Goal: Communication & Community: Share content

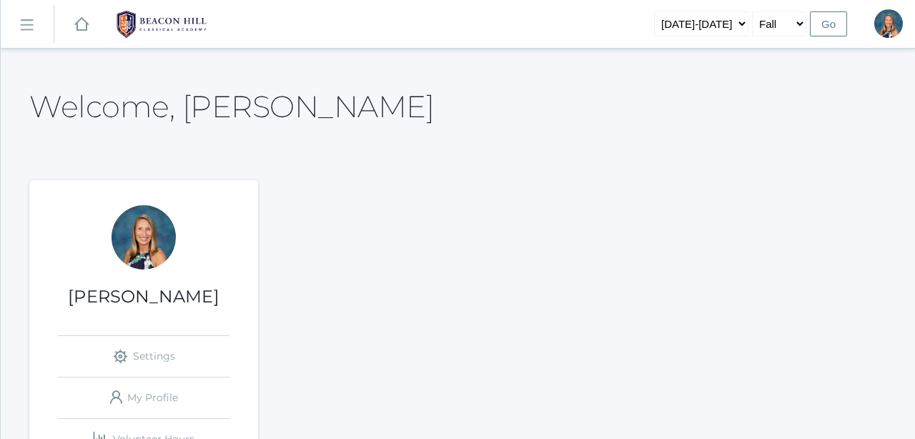
click at [29, 36] on link "icons/ui/navigation/hamburger Created with Sketch." at bounding box center [27, 24] width 53 height 39
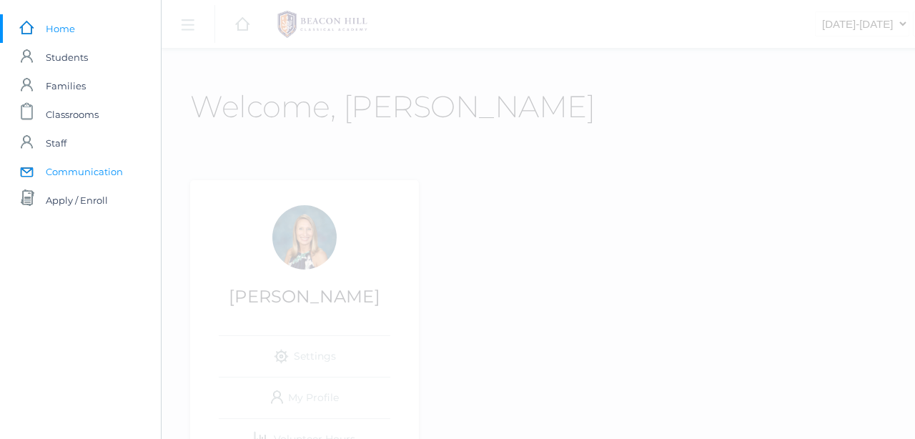
click at [75, 167] on span "Communication" at bounding box center [84, 171] width 77 height 29
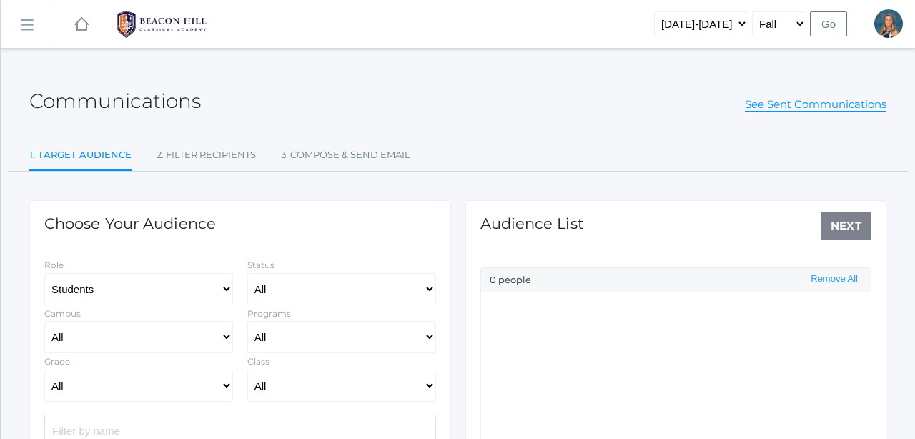
scroll to position [92, 0]
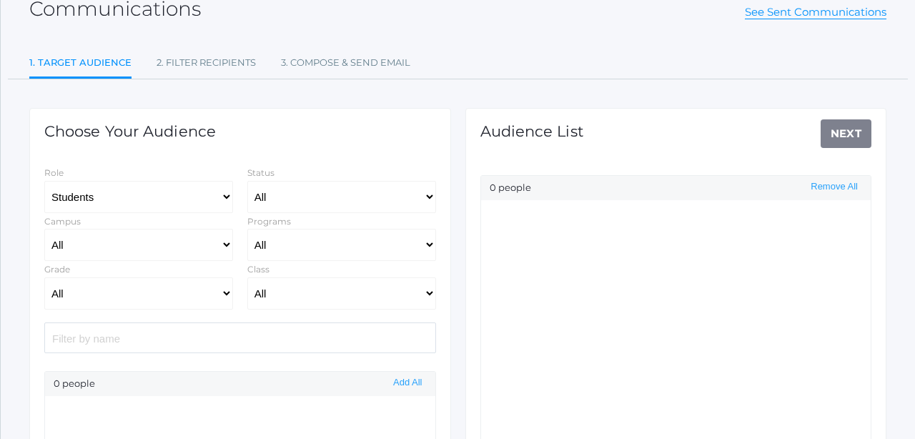
select select "Enrolled"
click at [97, 340] on input "search" at bounding box center [240, 337] width 392 height 31
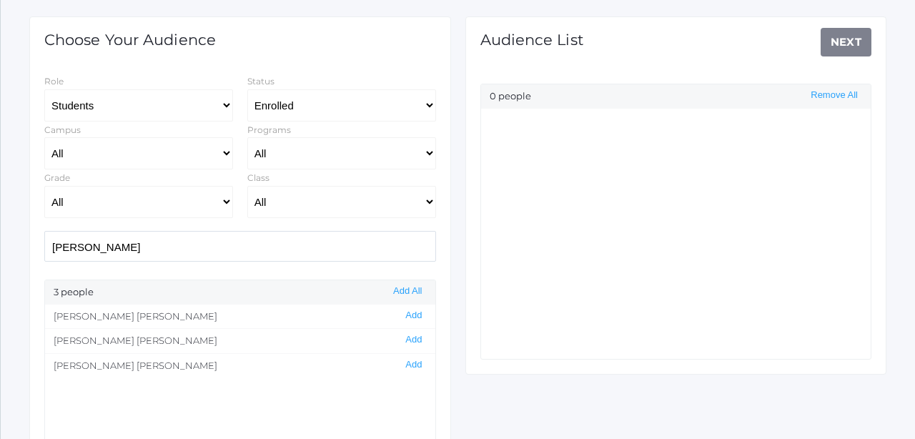
scroll to position [199, 0]
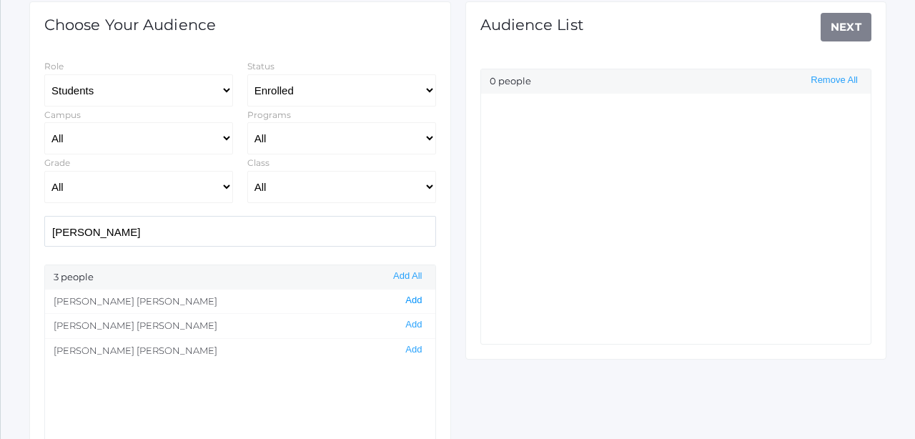
type input "[PERSON_NAME]"
click at [415, 299] on button "Add" at bounding box center [413, 301] width 25 height 12
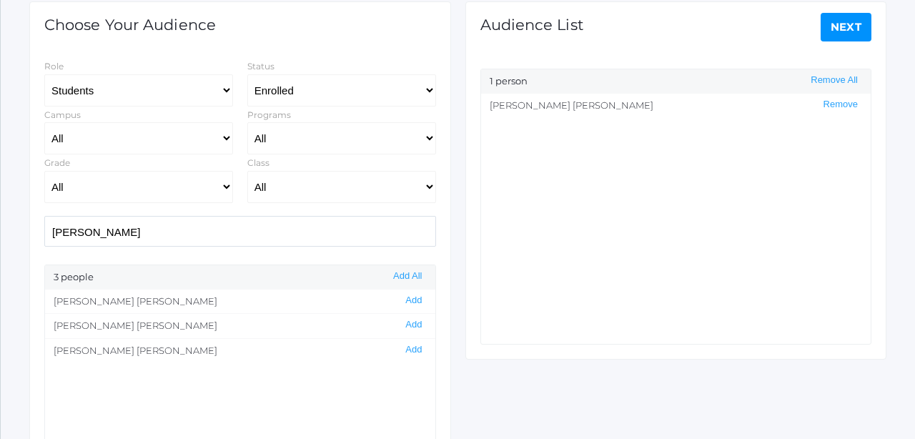
click at [845, 32] on link "Next" at bounding box center [846, 27] width 51 height 29
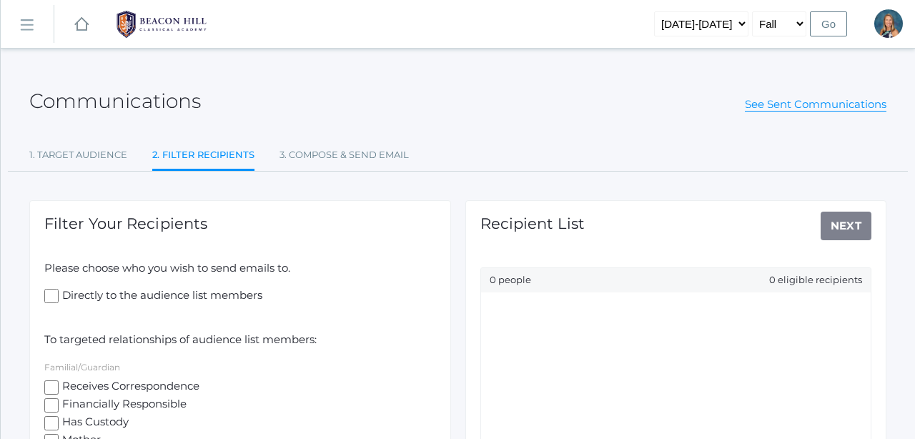
click at [51, 383] on input "Receives Correspondence" at bounding box center [51, 387] width 14 height 14
checkbox input "true"
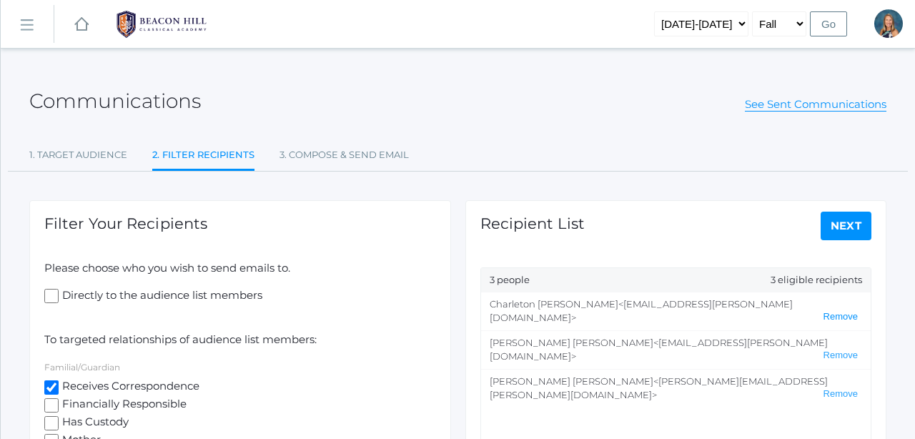
click at [844, 311] on button "Remove" at bounding box center [840, 317] width 43 height 12
click at [841, 226] on link "Next" at bounding box center [846, 226] width 51 height 29
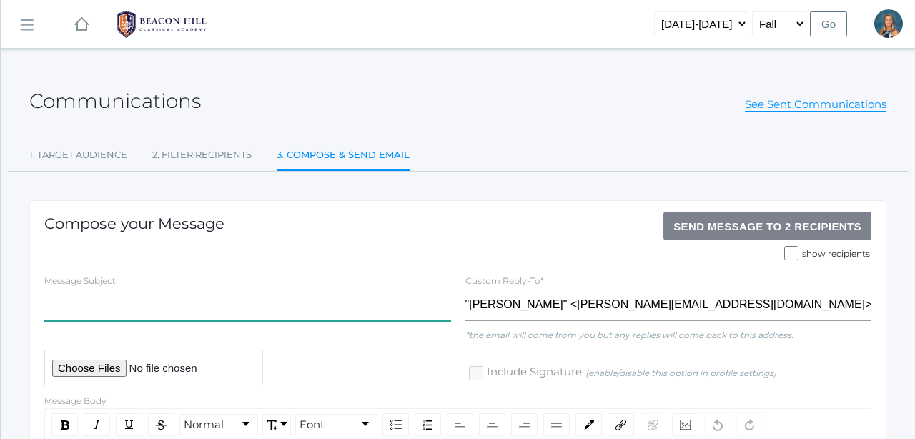
click at [101, 309] on input "text" at bounding box center [247, 305] width 407 height 32
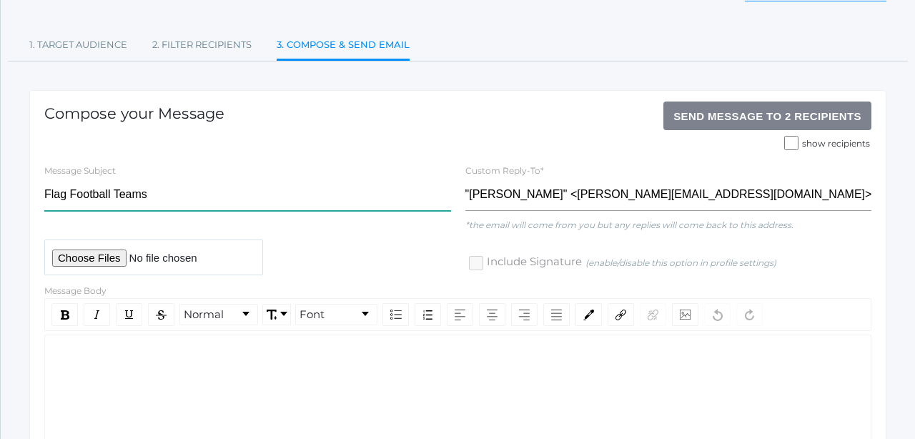
scroll to position [127, 0]
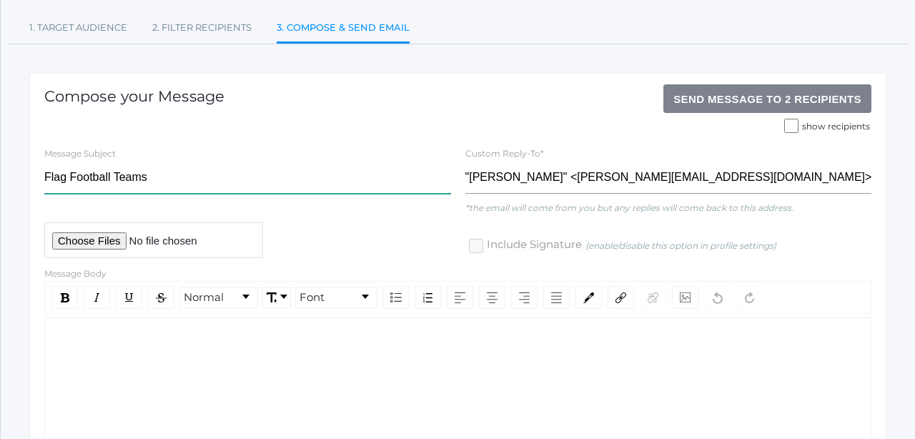
type input "Flag Football Teams"
click at [83, 349] on div "rdw-editor" at bounding box center [458, 340] width 804 height 16
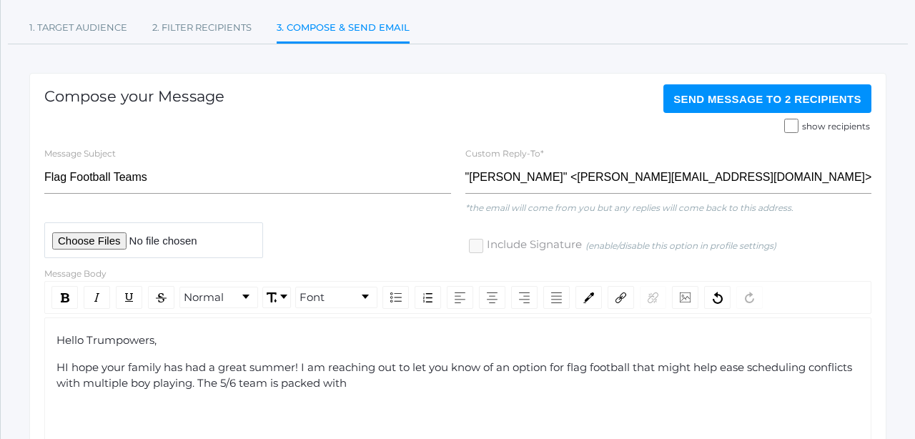
click at [64, 363] on span "HI hope your family has had a great summer! I am reaching out to let you know o…" at bounding box center [455, 375] width 799 height 30
click at [238, 365] on span "I hope your family has had a great summer! I am reaching out to let you know of…" at bounding box center [451, 375] width 790 height 30
click at [134, 378] on span "I hope your family has had a fun and restful summer! I am reaching out to let y…" at bounding box center [452, 375] width 793 height 30
click at [488, 388] on div "I hope your family has had a fun and restful summer! I am reaching out to let y…" at bounding box center [458, 376] width 804 height 32
click at [436, 380] on span "I hope your family has had a fun and restful summer! I am reaching out to let y…" at bounding box center [452, 375] width 793 height 30
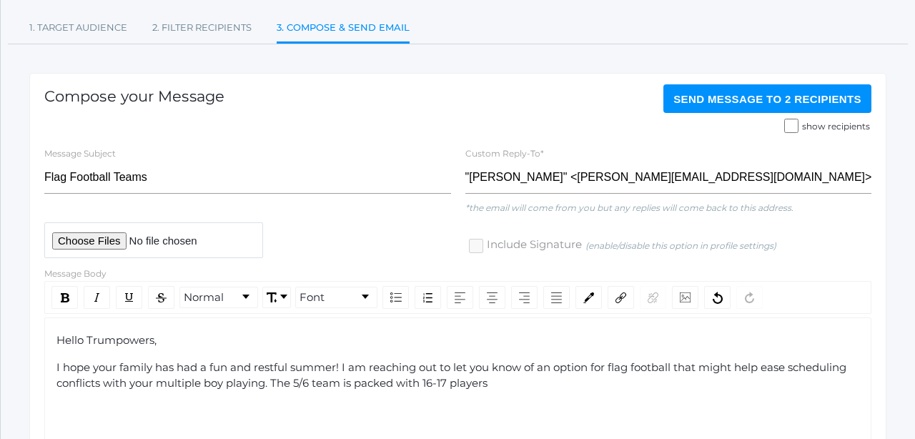
click at [505, 386] on div "I hope your family has had a fun and restful summer! I am reaching out to let y…" at bounding box center [458, 376] width 804 height 32
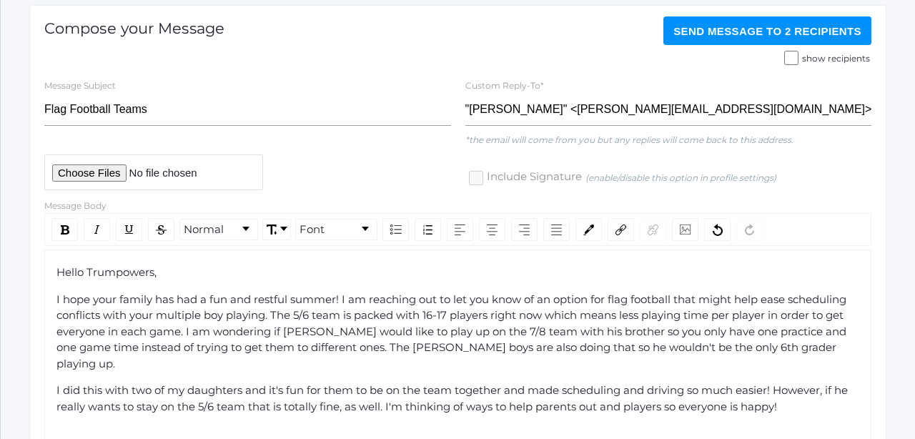
scroll to position [219, 0]
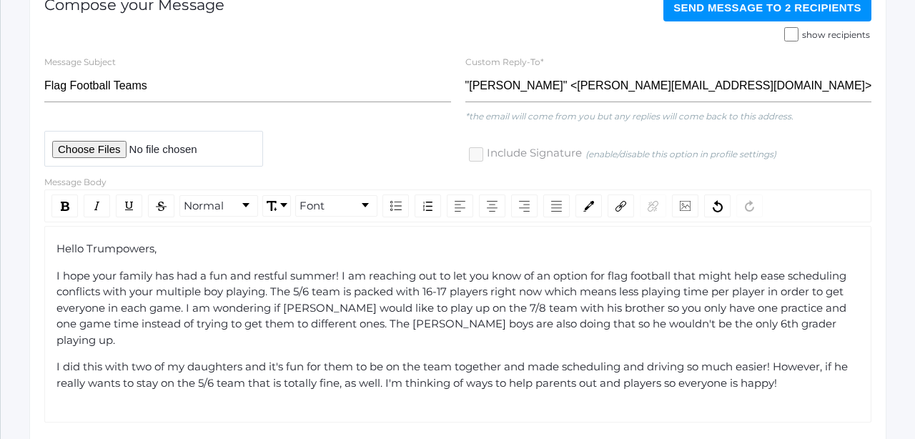
click at [223, 290] on span "I hope your family has had a fun and restful summer! I am reaching out to let y…" at bounding box center [452, 308] width 793 height 78
click at [330, 324] on span "I hope your family has had a fun and restful summer! I am reaching out to let y…" at bounding box center [453, 308] width 795 height 78
click at [395, 319] on span "I hope your family has had a fun and restful summer! I am reaching out to let y…" at bounding box center [458, 308] width 805 height 78
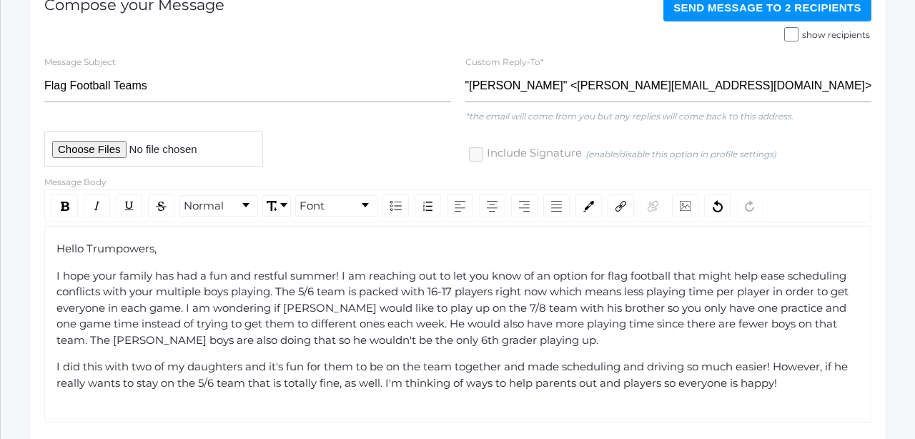
click at [513, 337] on div "I hope your family has had a fun and restful summer! I am reaching out to let y…" at bounding box center [458, 308] width 804 height 81
click at [57, 360] on span "I did this with two of my daughters and it's fun for them to be on the team tog…" at bounding box center [453, 375] width 794 height 30
click at [688, 362] on span "I did this with two of my daughters and it's fun for them to be on the team tog…" at bounding box center [453, 375] width 794 height 30
click at [426, 360] on span "I did this with two of my daughters and it's fun for them to be on the team tog…" at bounding box center [459, 375] width 806 height 30
click at [556, 362] on span "I did this with two of my daughters and it's fun for them to be on the same tea…" at bounding box center [455, 375] width 799 height 30
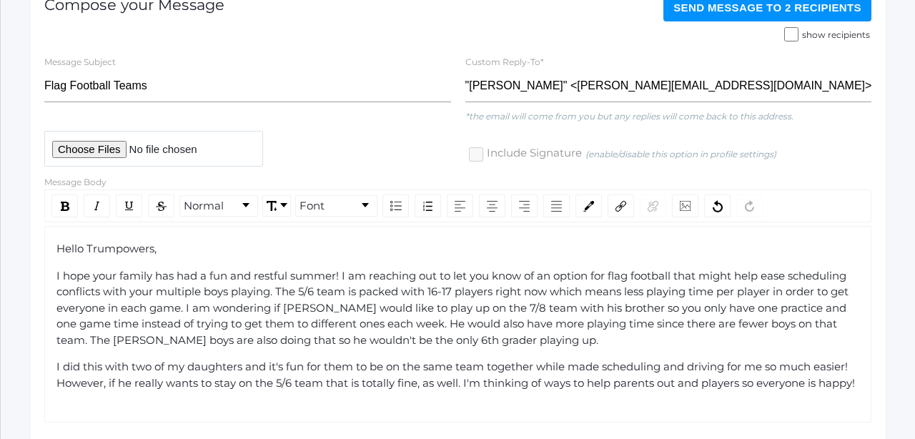
click at [602, 363] on span "I did this with two of my daughters and it's fun for them to be on the same tea…" at bounding box center [455, 375] width 799 height 30
click at [516, 378] on span "I did this with two of my daughters and it's fun for them to be on the same tea…" at bounding box center [455, 383] width 799 height 46
click at [722, 376] on span "I did this with two of my daughters and it's fun for them to be on the same tea…" at bounding box center [458, 383] width 804 height 46
click at [768, 378] on span "I did this with two of my daughters and it's fun for them to be on the same tea…" at bounding box center [450, 383] width 788 height 46
click at [137, 394] on div "I did this with two of my daughters and it's fun for them to be on the same tea…" at bounding box center [458, 383] width 804 height 49
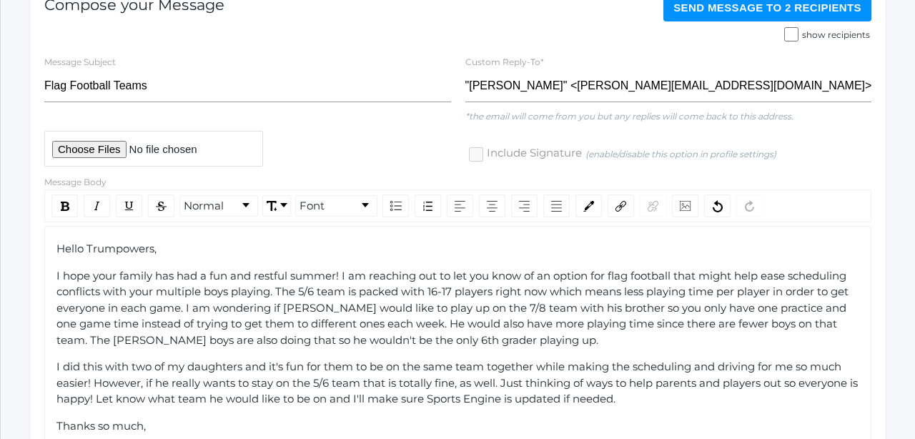
scroll to position [322, 0]
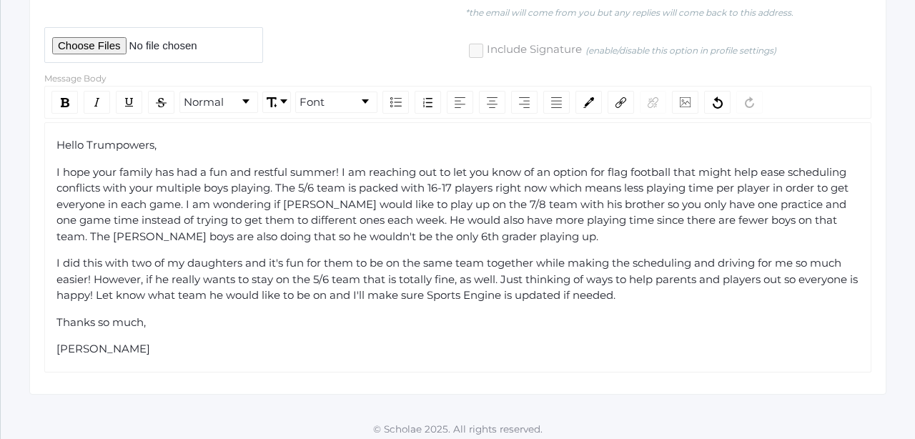
click at [159, 142] on div "Hello Trumpowers," at bounding box center [458, 145] width 804 height 16
click at [70, 201] on span "I hope your family has had a fun and restful summer! I am reaching out to let y…" at bounding box center [453, 204] width 795 height 78
click at [314, 315] on div "Thanks so much," at bounding box center [458, 323] width 804 height 16
click at [84, 145] on span "Hello Trumpowers!" at bounding box center [106, 145] width 101 height 14
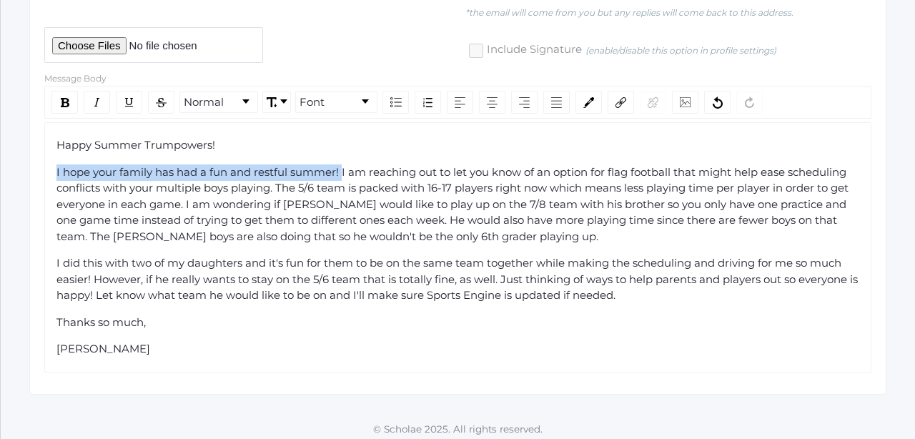
drag, startPoint x: 341, startPoint y: 169, endPoint x: 41, endPoint y: 159, distance: 299.7
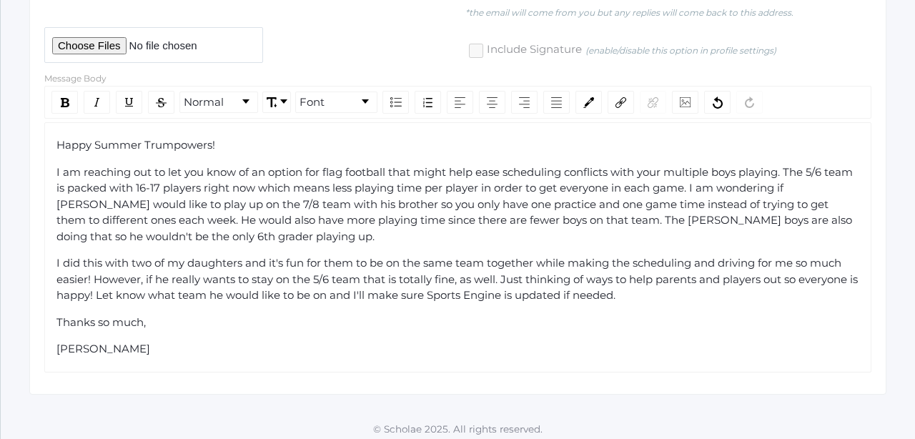
click at [236, 330] on div "Happy Summer Trumpowers! I am reaching out to let you know of an option for fla…" at bounding box center [458, 247] width 804 height 220
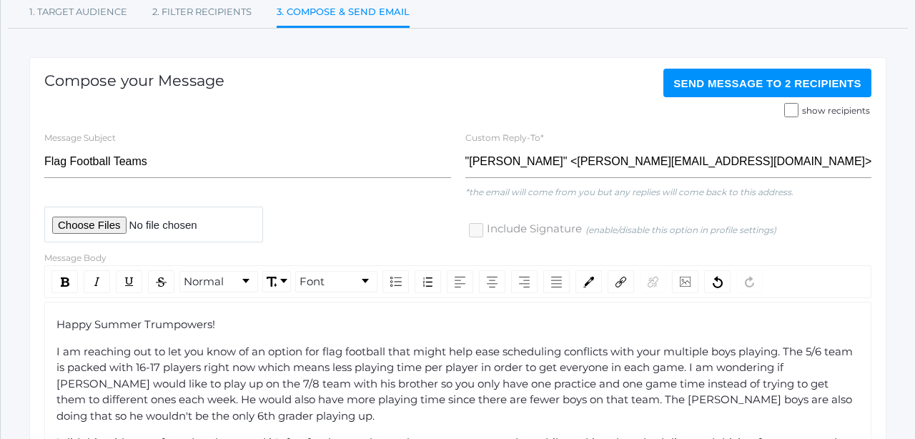
scroll to position [114, 0]
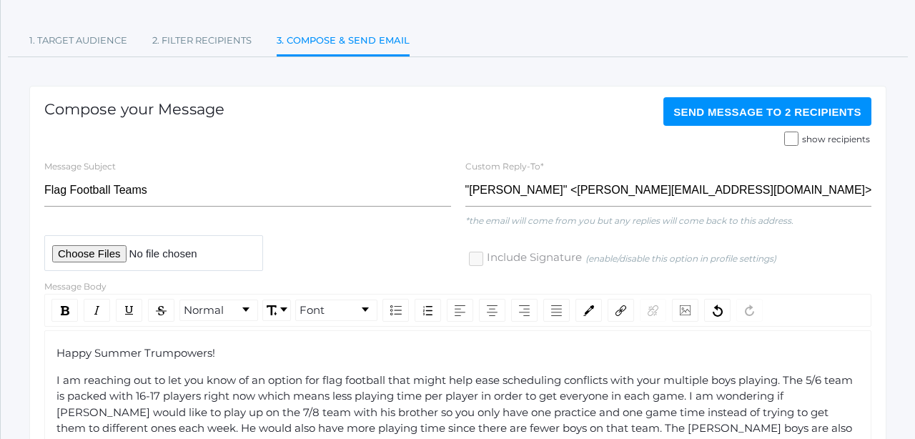
click at [706, 109] on span "Send Message to 2 recipients" at bounding box center [768, 112] width 188 height 12
